Goal: Find specific page/section: Find specific page/section

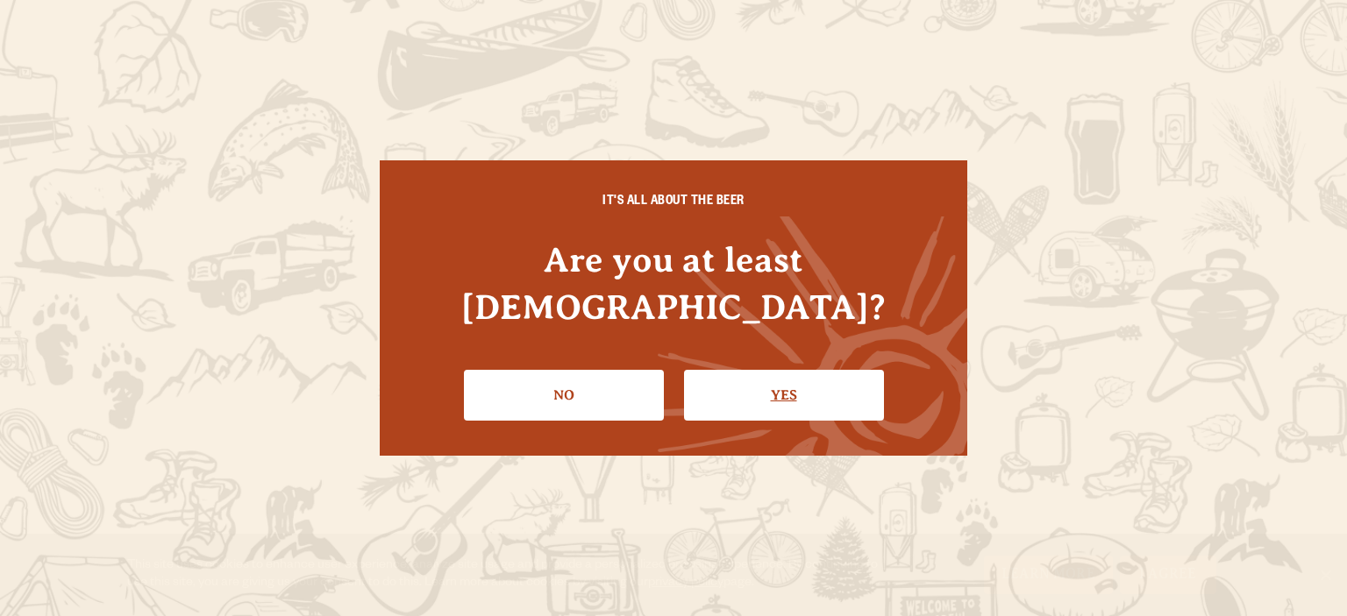
click at [808, 379] on link "Yes" at bounding box center [784, 395] width 200 height 51
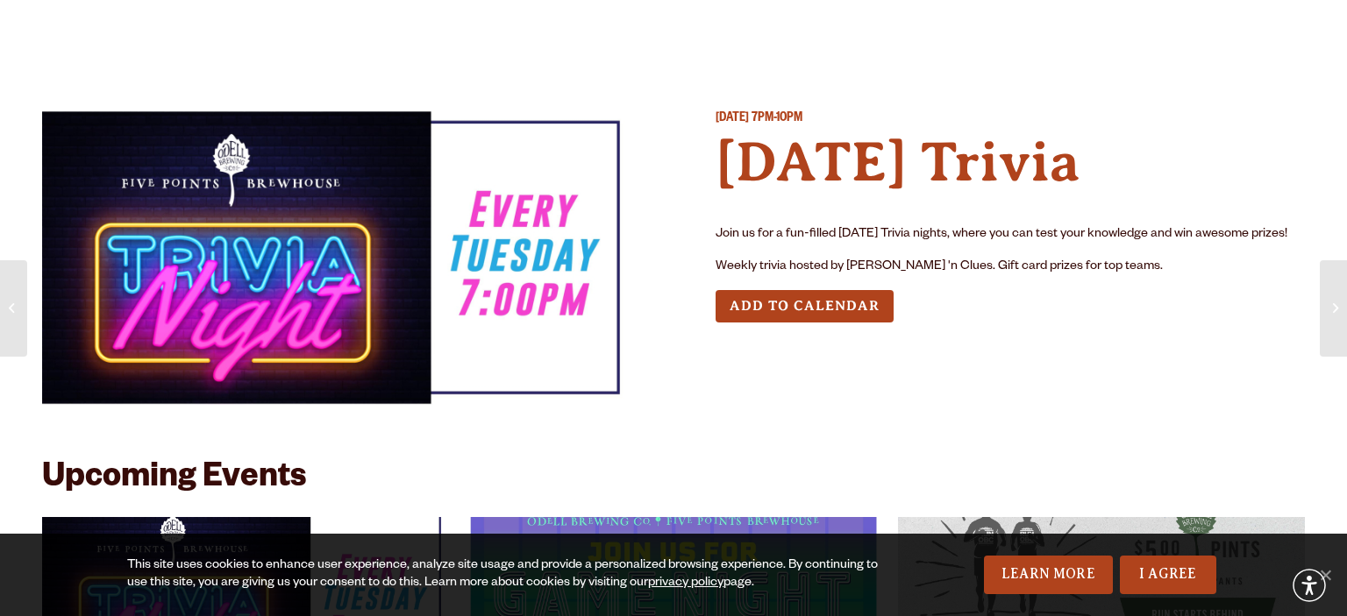
click at [782, 372] on div "Tuesday February 24, 2026 7PM-10PM Tuesday Trivia Join us for a fun-filled Tues…" at bounding box center [1010, 264] width 589 height 309
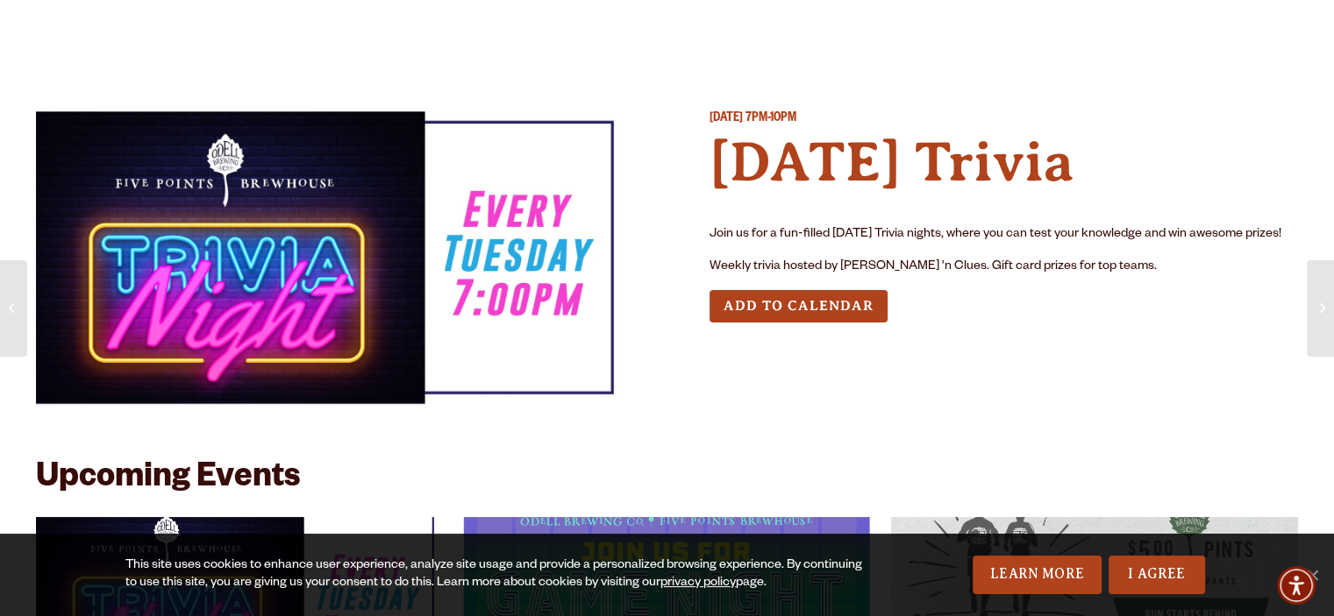
click at [731, 371] on div "Tuesday February 24, 2026 7PM-10PM Tuesday Trivia Join us for a fun-filled Tues…" at bounding box center [1003, 264] width 589 height 309
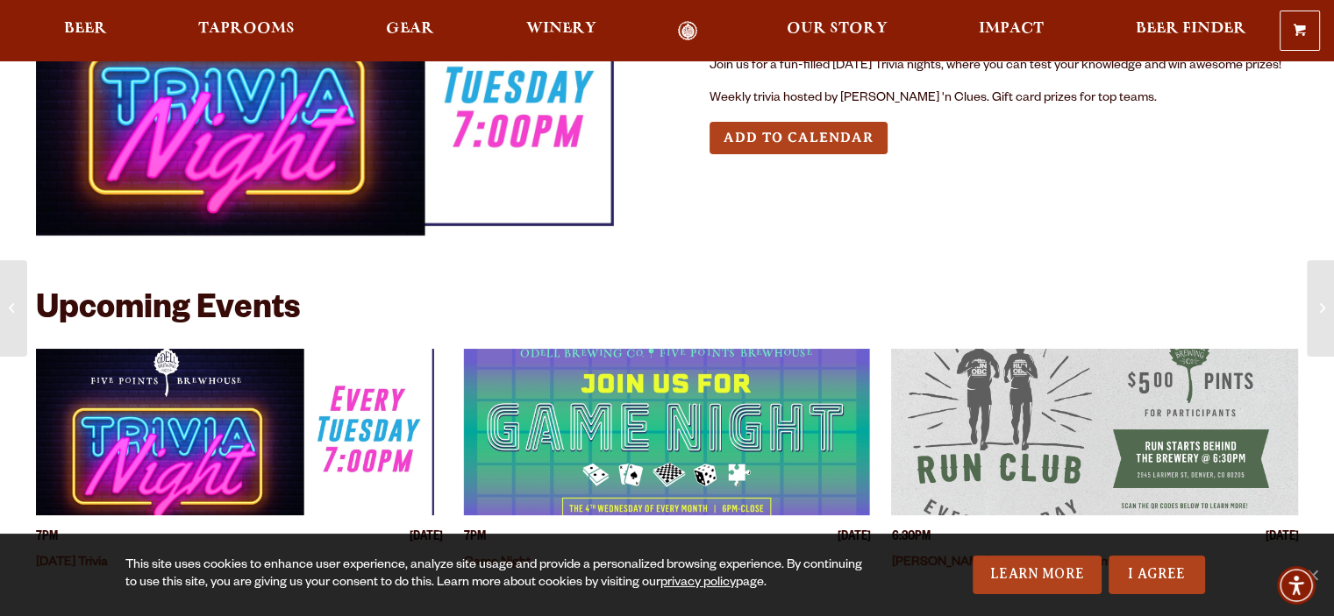
scroll to position [175, 0]
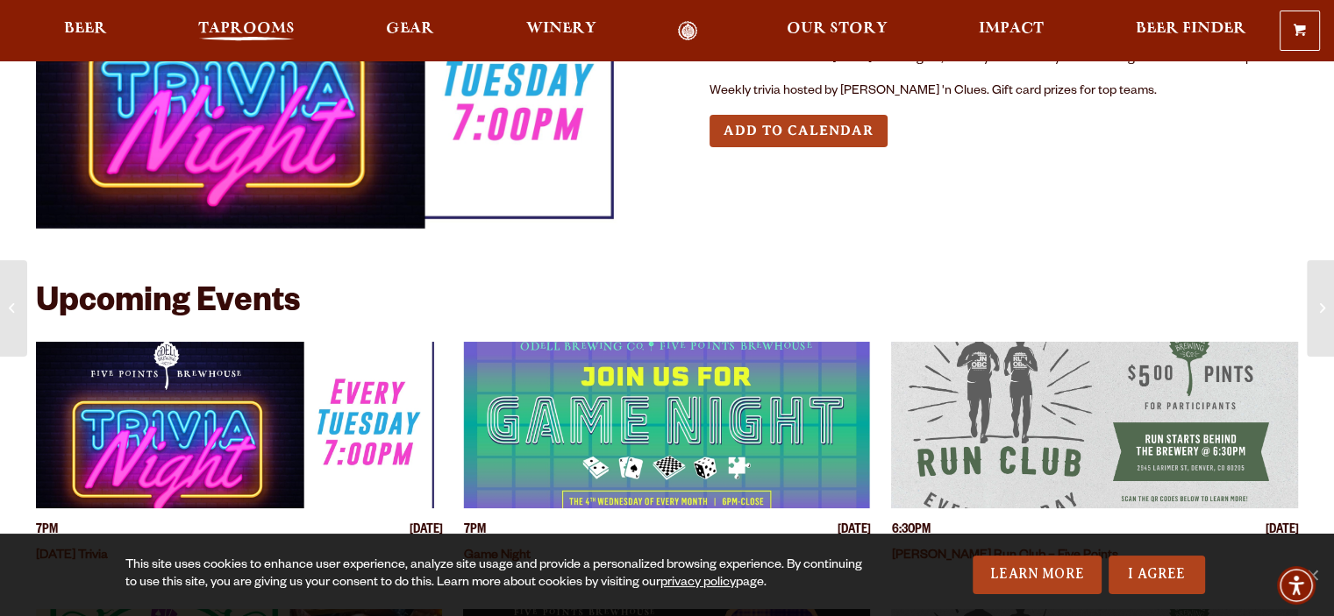
click at [263, 26] on span "Taprooms" at bounding box center [246, 29] width 96 height 14
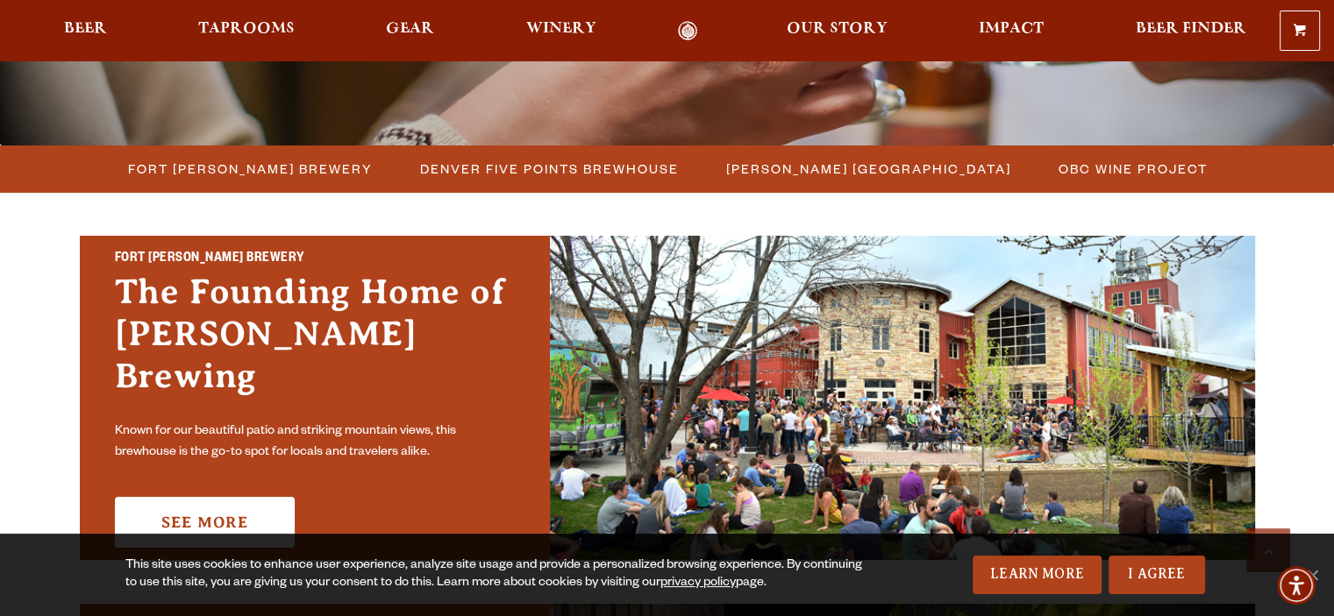
scroll to position [438, 0]
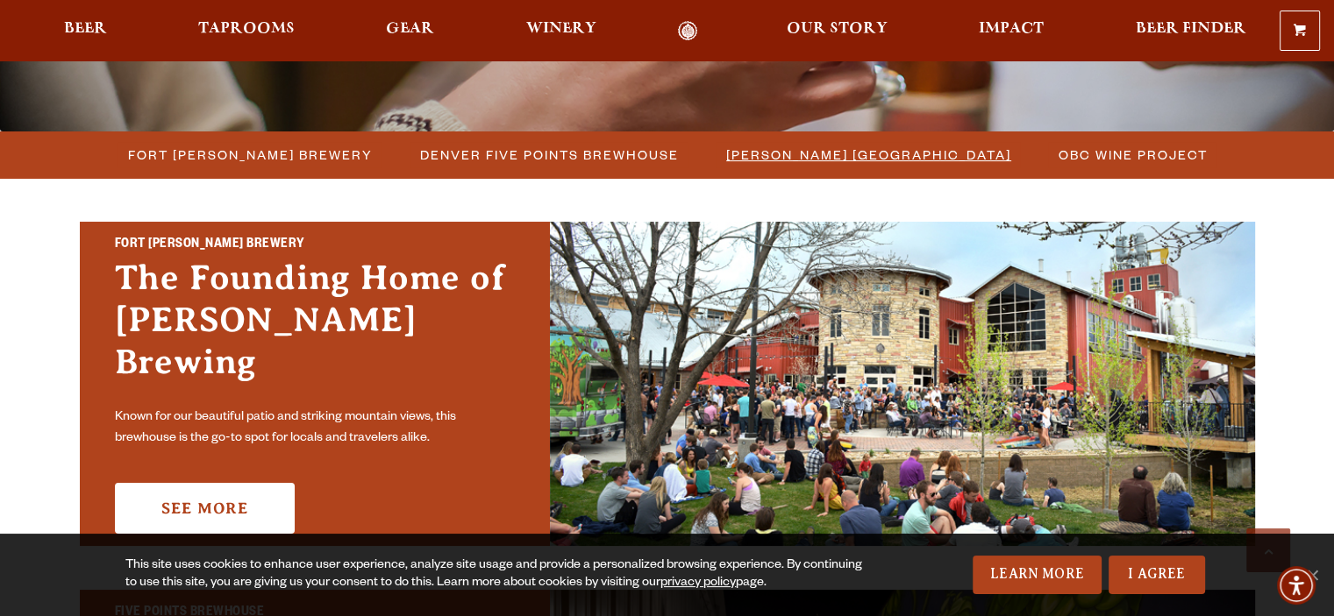
click at [846, 153] on span "[PERSON_NAME] [GEOGRAPHIC_DATA]" at bounding box center [868, 154] width 285 height 25
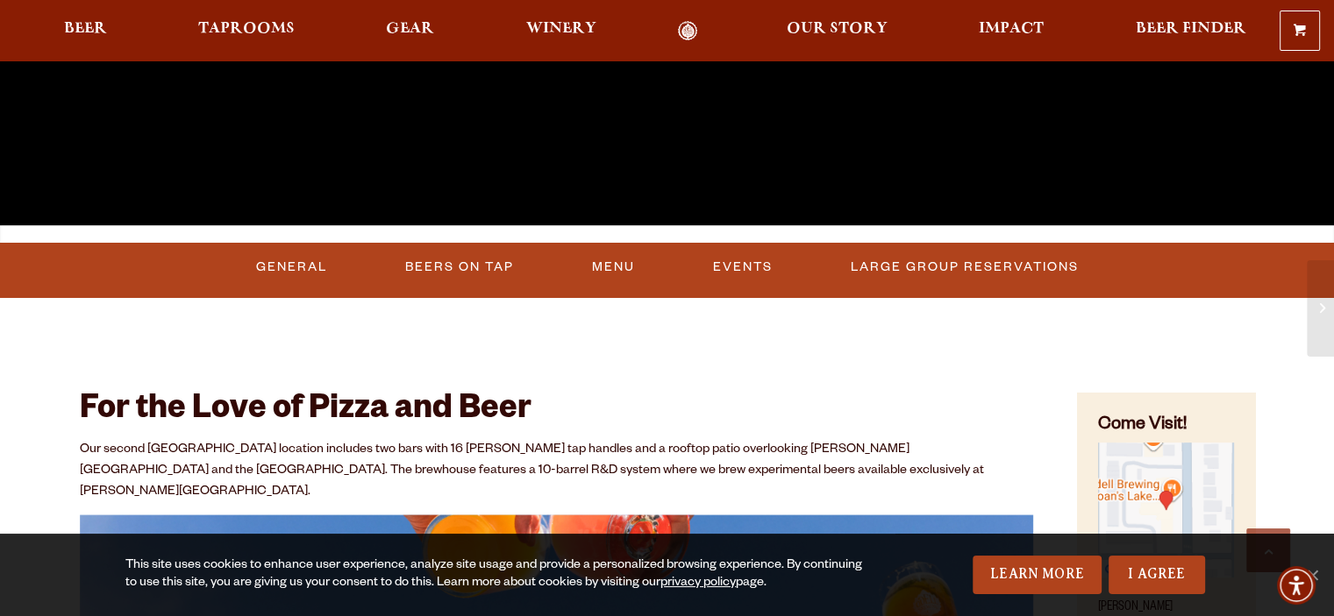
scroll to position [526, 0]
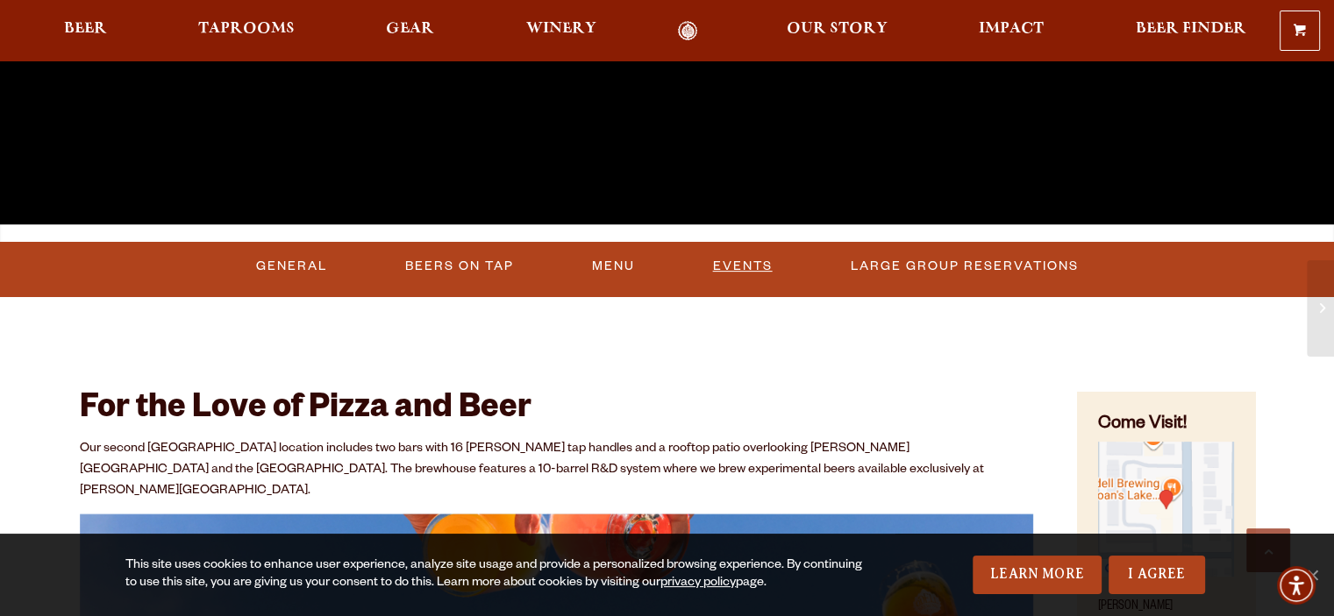
click at [763, 262] on link "Events" at bounding box center [743, 266] width 74 height 40
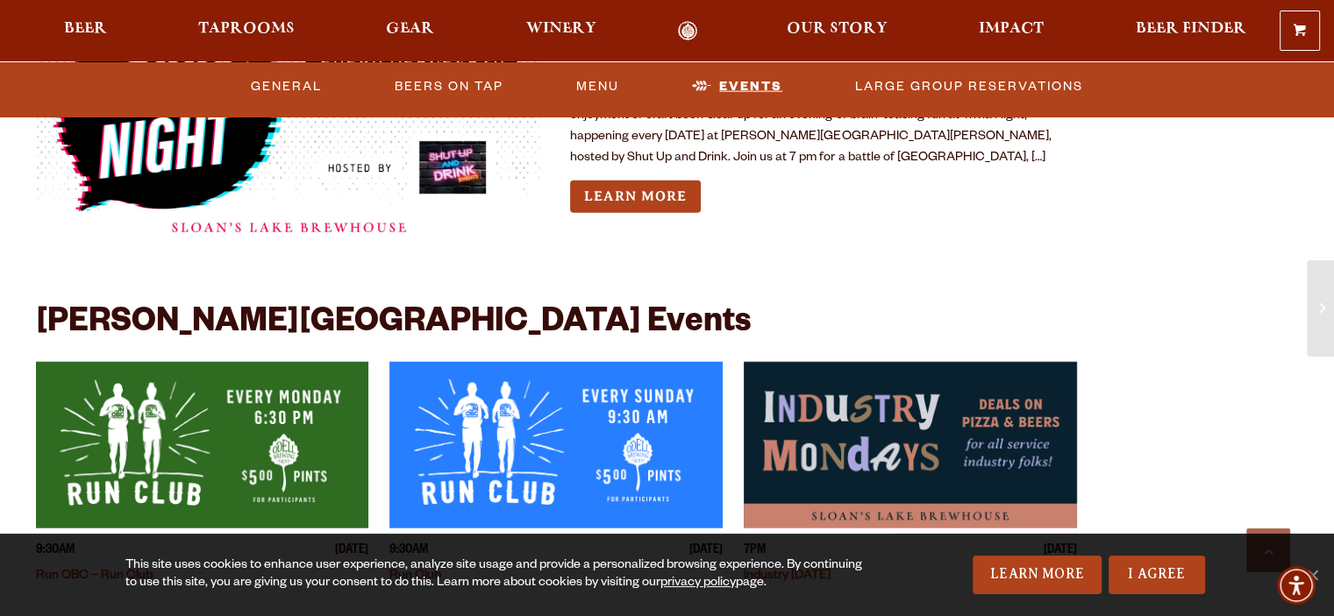
scroll to position [4304, 0]
